Goal: Information Seeking & Learning: Find specific page/section

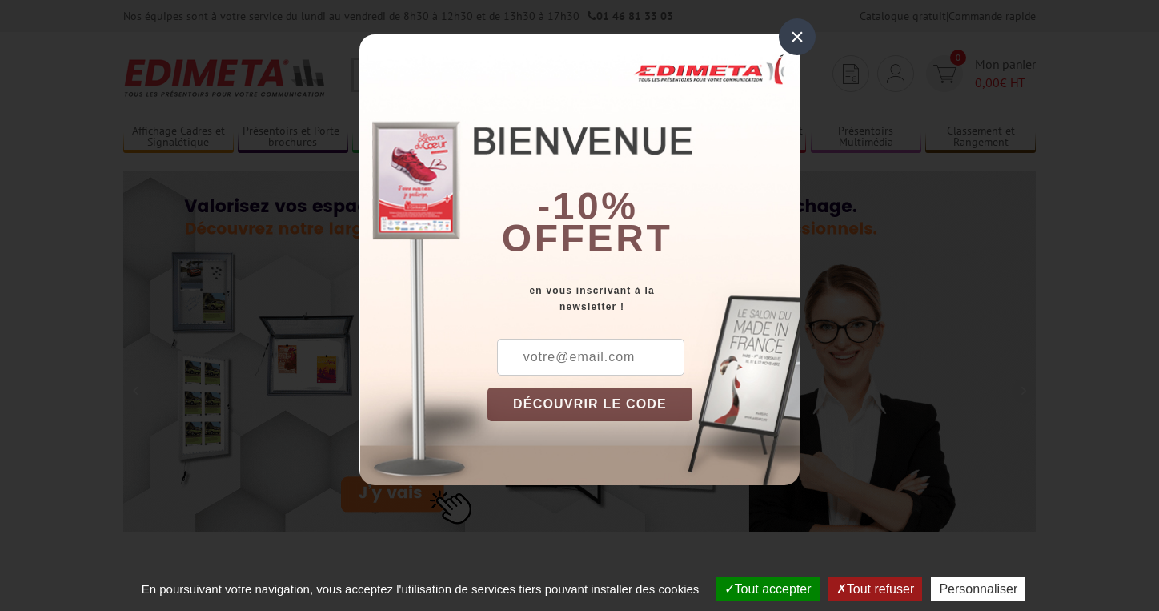
click at [795, 43] on div "×" at bounding box center [797, 36] width 37 height 37
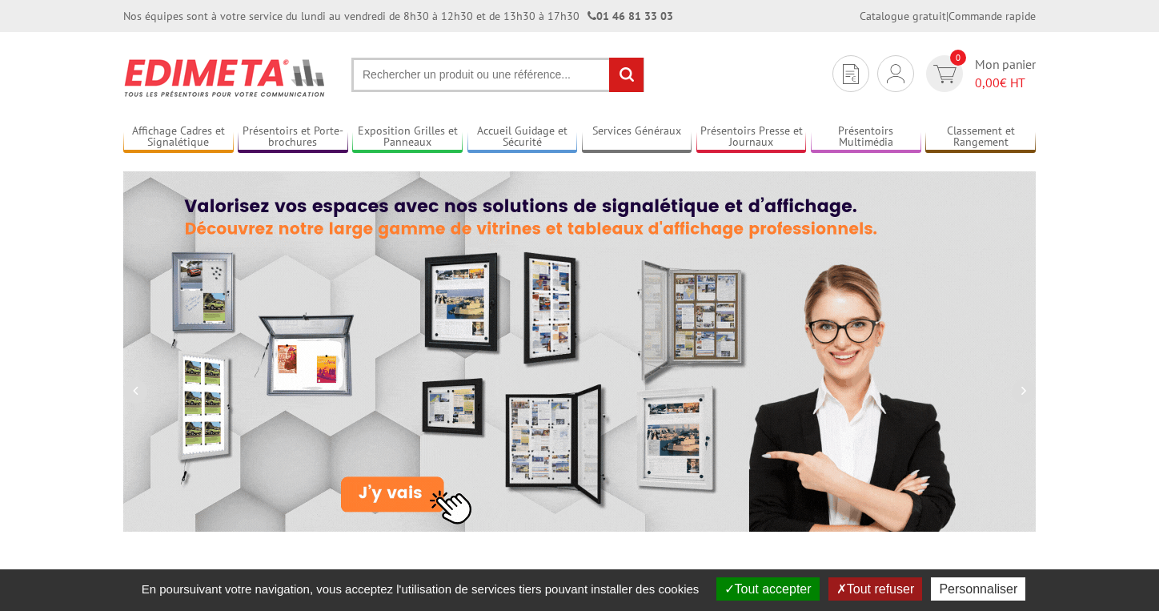
click at [529, 80] on input "text" at bounding box center [497, 75] width 293 height 34
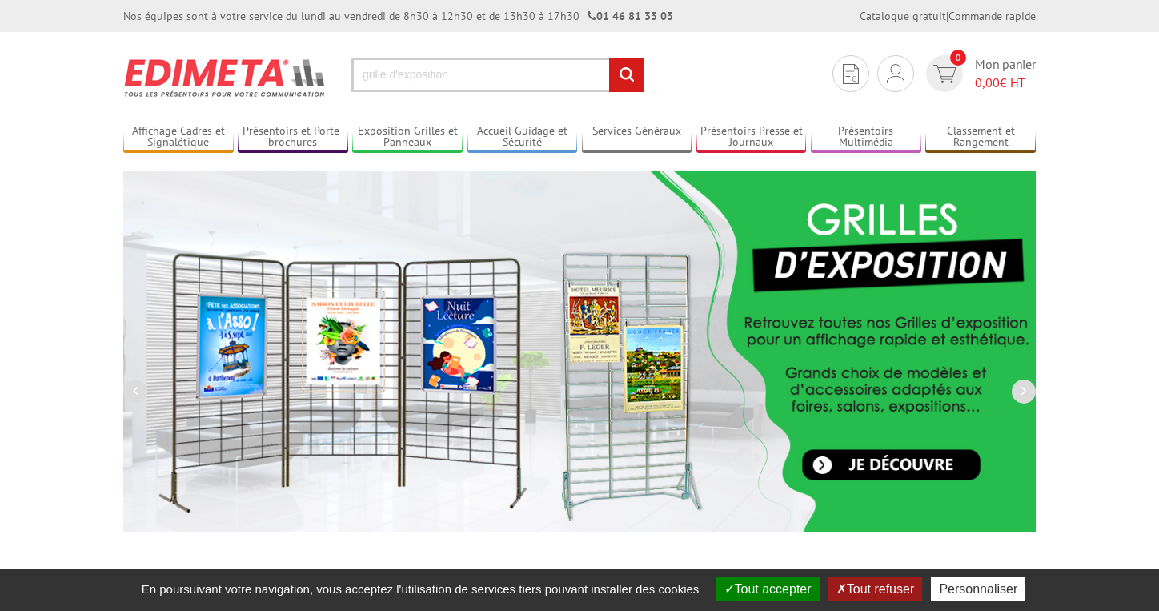
type input "grille d'exposition"
click at [609, 58] on input "rechercher" at bounding box center [626, 75] width 34 height 34
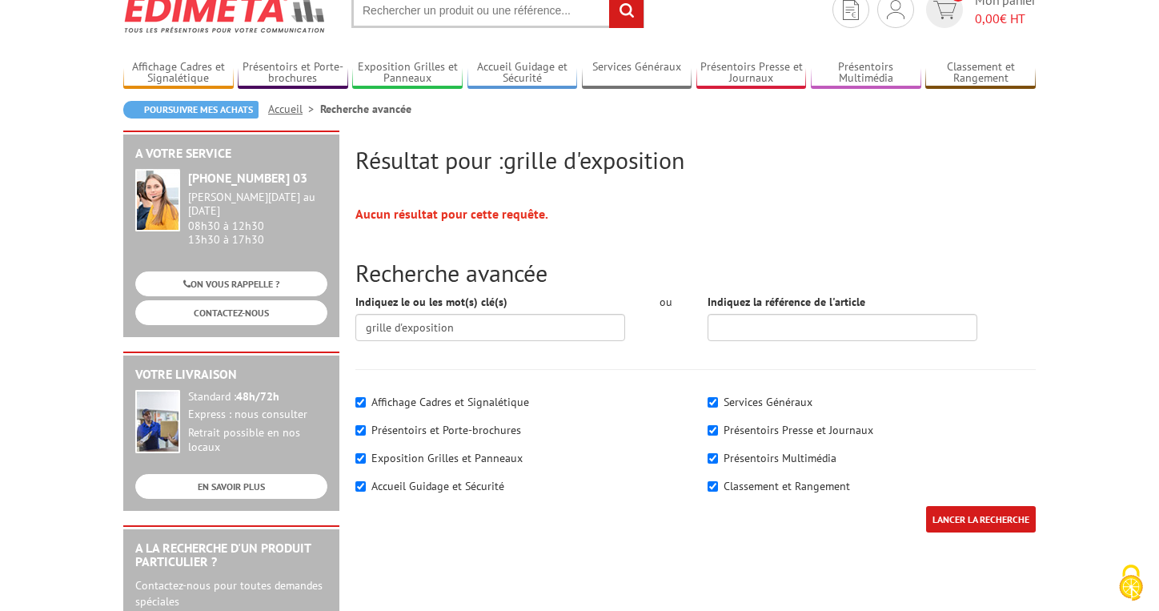
scroll to position [70, 0]
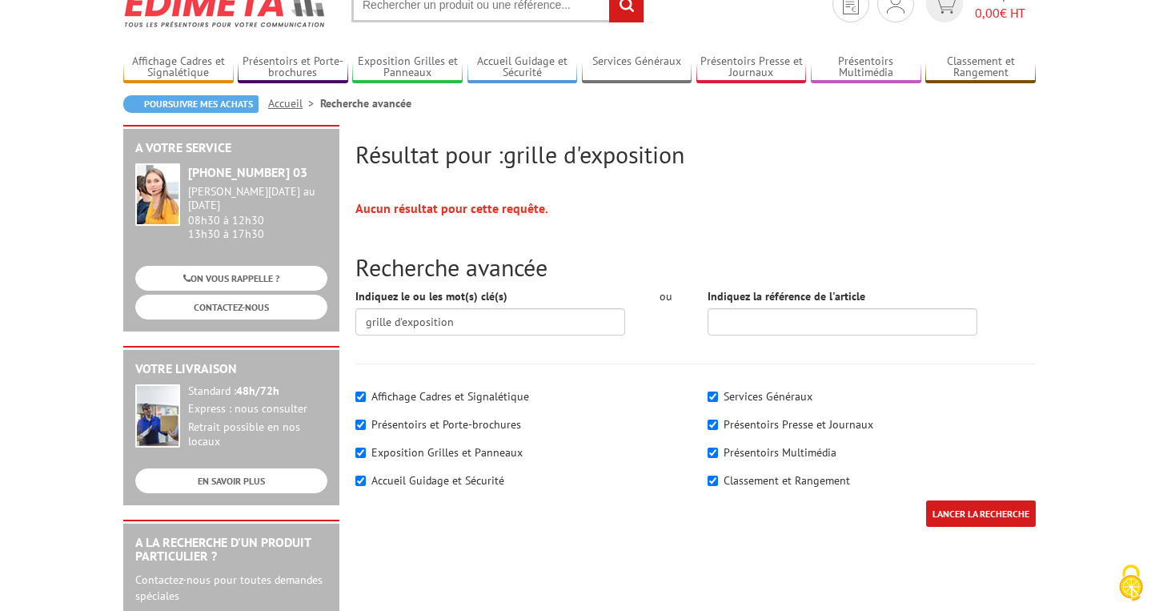
click at [948, 505] on input "LANCER LA RECHERCHE" at bounding box center [981, 513] width 110 height 26
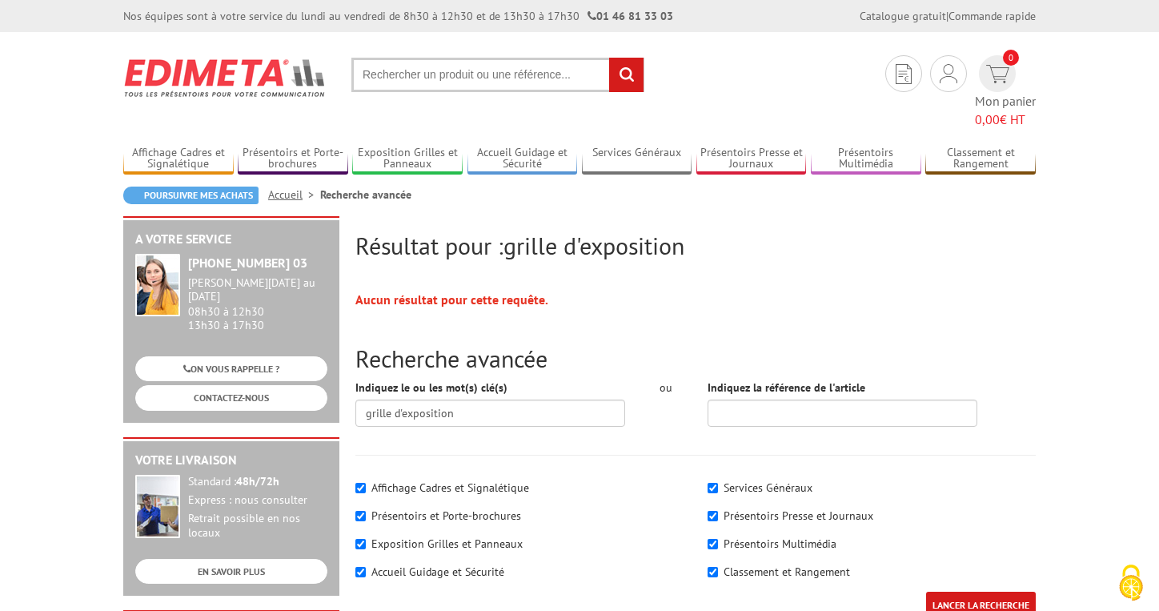
scroll to position [70, 0]
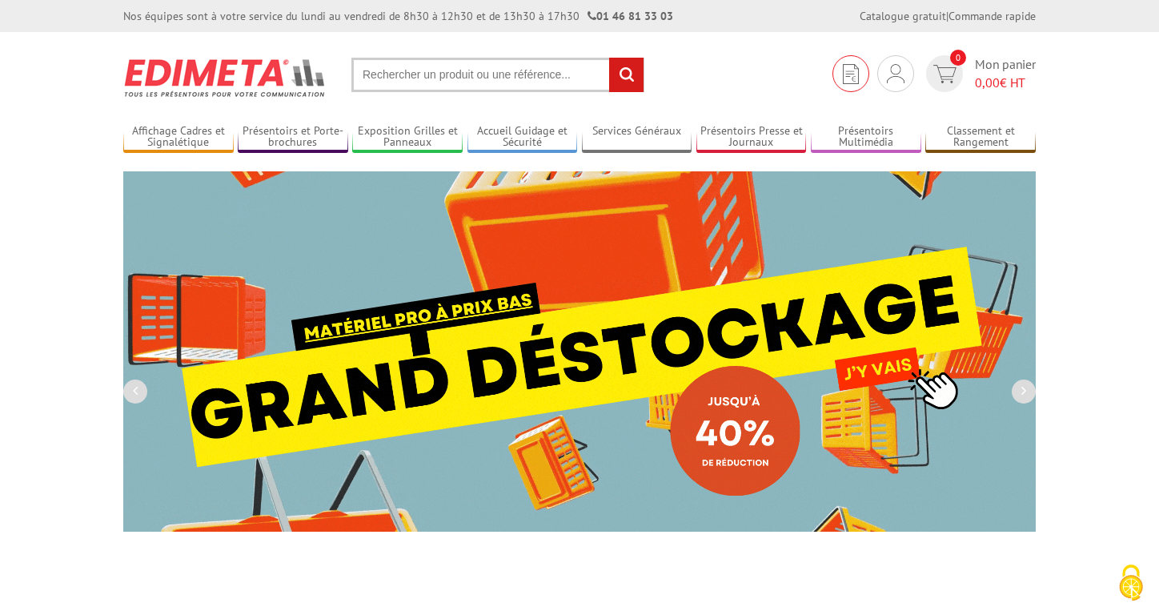
click at [856, 70] on img at bounding box center [851, 74] width 16 height 20
